Goal: Share content: Share content

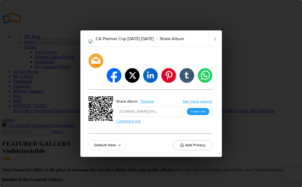
click at [196, 108] on button "Copy Link" at bounding box center [198, 111] width 23 height 7
